Goal: Check status: Check status

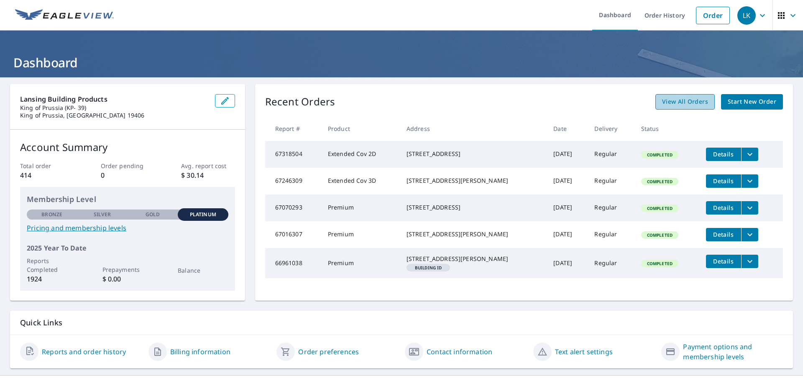
click at [662, 104] on span "View All Orders" at bounding box center [685, 102] width 46 height 10
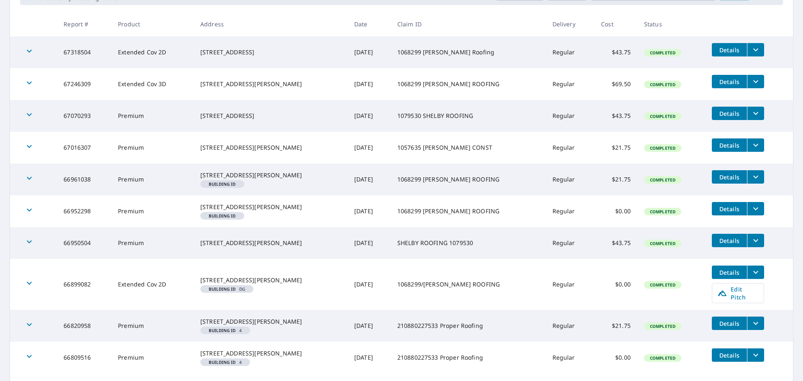
scroll to position [167, 0]
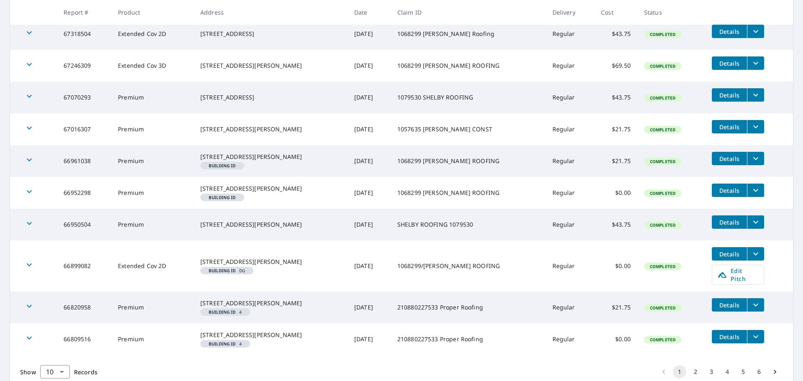
click at [747, 229] on button "filesDropdownBtn-66950504" at bounding box center [755, 221] width 17 height 13
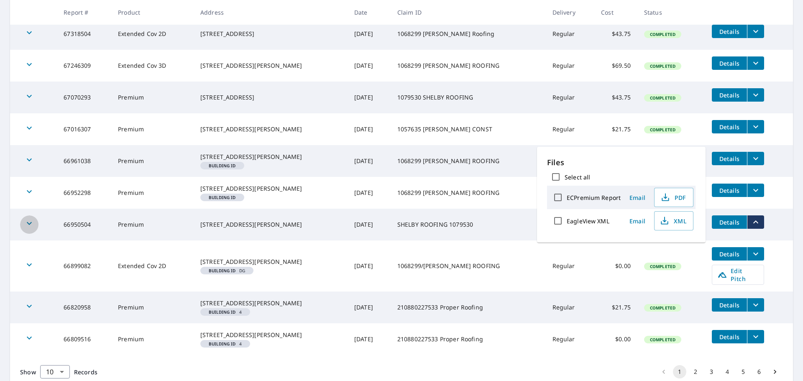
click at [28, 228] on icon "button" at bounding box center [29, 223] width 10 height 10
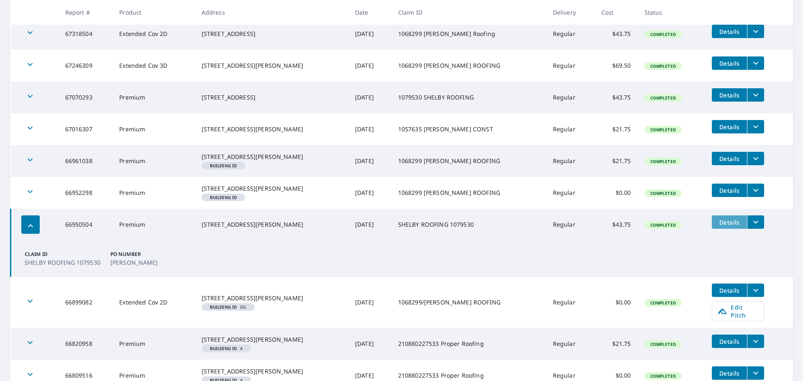
click at [718, 229] on button "Details" at bounding box center [729, 221] width 35 height 13
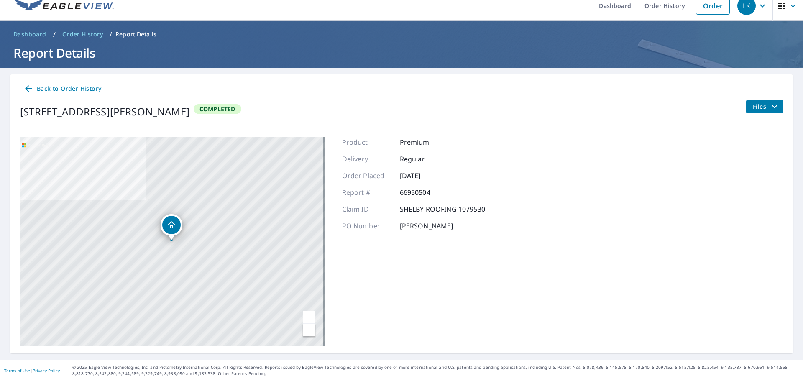
click at [773, 110] on button "Files" at bounding box center [764, 106] width 37 height 13
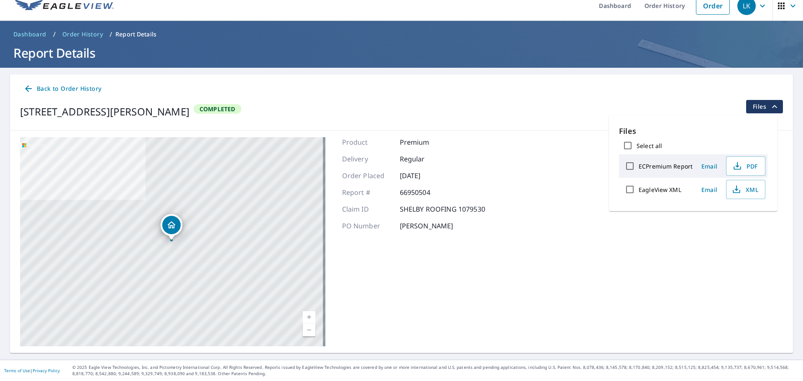
click at [631, 110] on div "[STREET_ADDRESS][PERSON_NAME] Completed Files" at bounding box center [401, 111] width 763 height 23
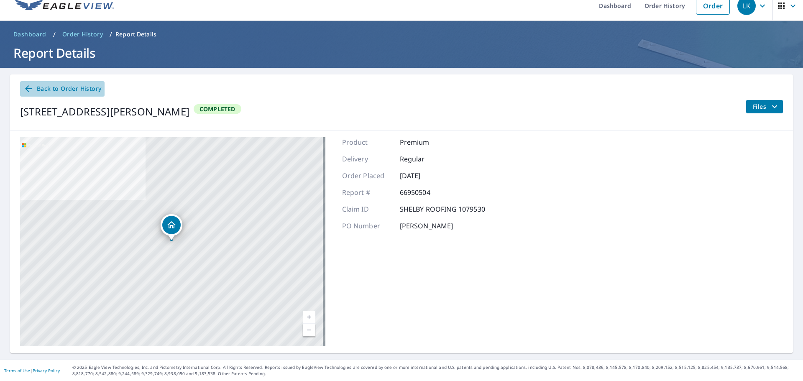
click at [70, 94] on link "Back to Order History" at bounding box center [62, 88] width 85 height 15
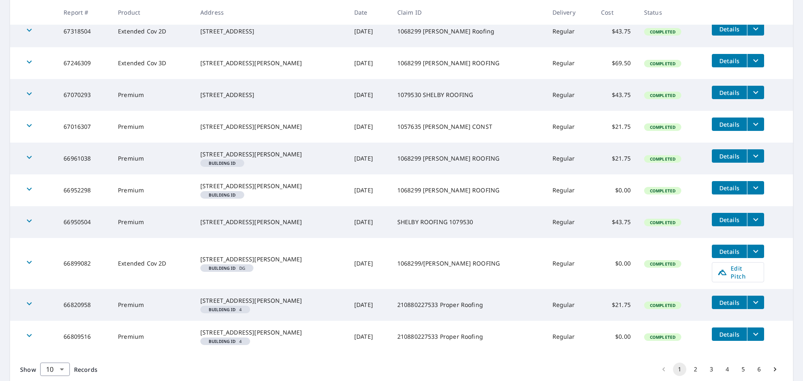
scroll to position [219, 0]
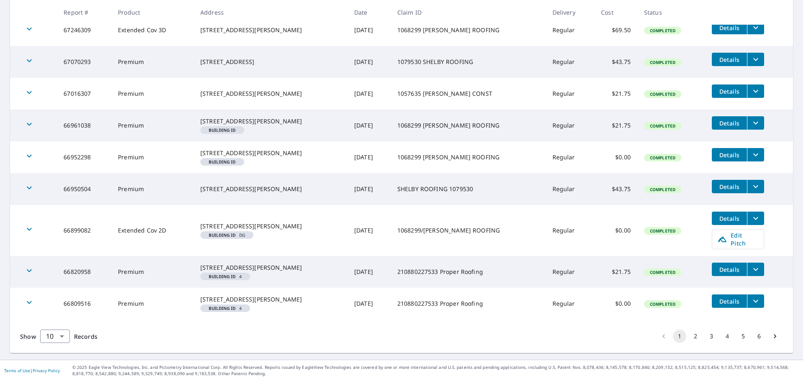
click at [747, 187] on button "filesDropdownBtn-66950504" at bounding box center [755, 186] width 17 height 13
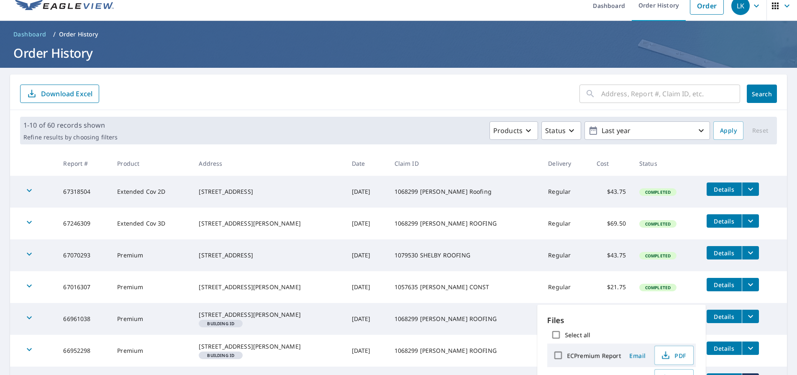
scroll to position [0, 0]
